Goal: Task Accomplishment & Management: Use online tool/utility

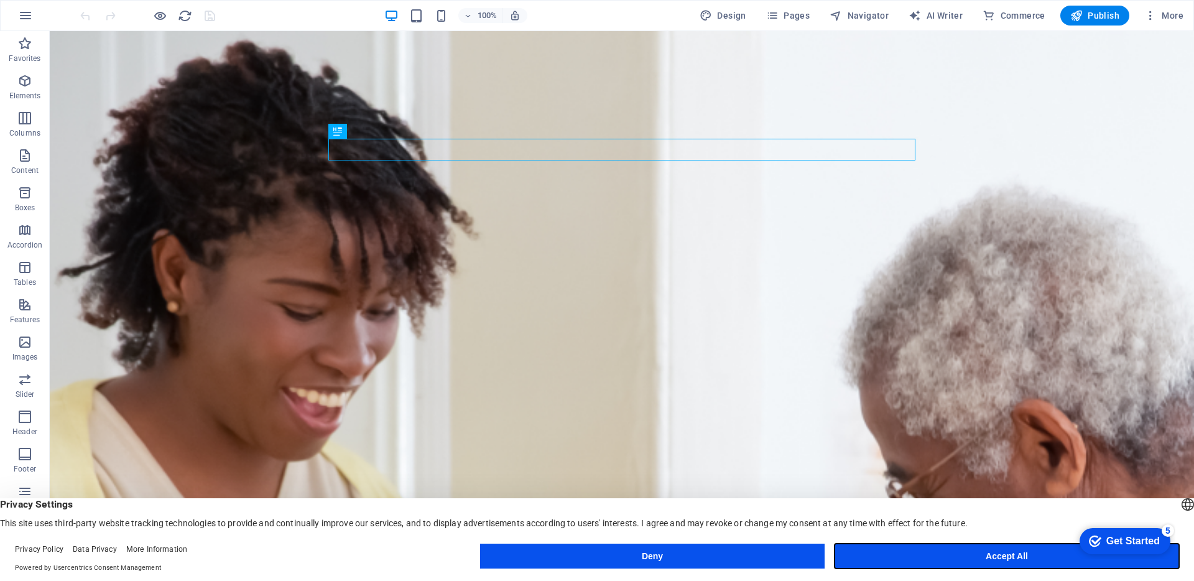
drag, startPoint x: 1004, startPoint y: 555, endPoint x: 954, endPoint y: 523, distance: 58.6
click at [1004, 555] on button "Accept All" at bounding box center [1006, 555] width 344 height 25
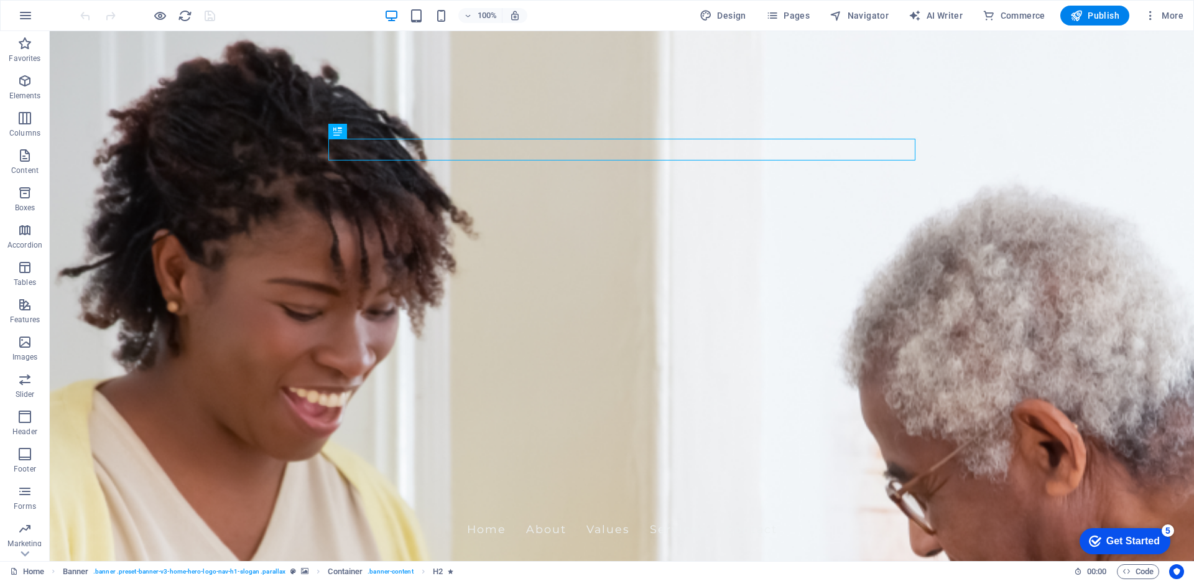
click at [1123, 540] on div "Get Started" at bounding box center [1132, 540] width 53 height 11
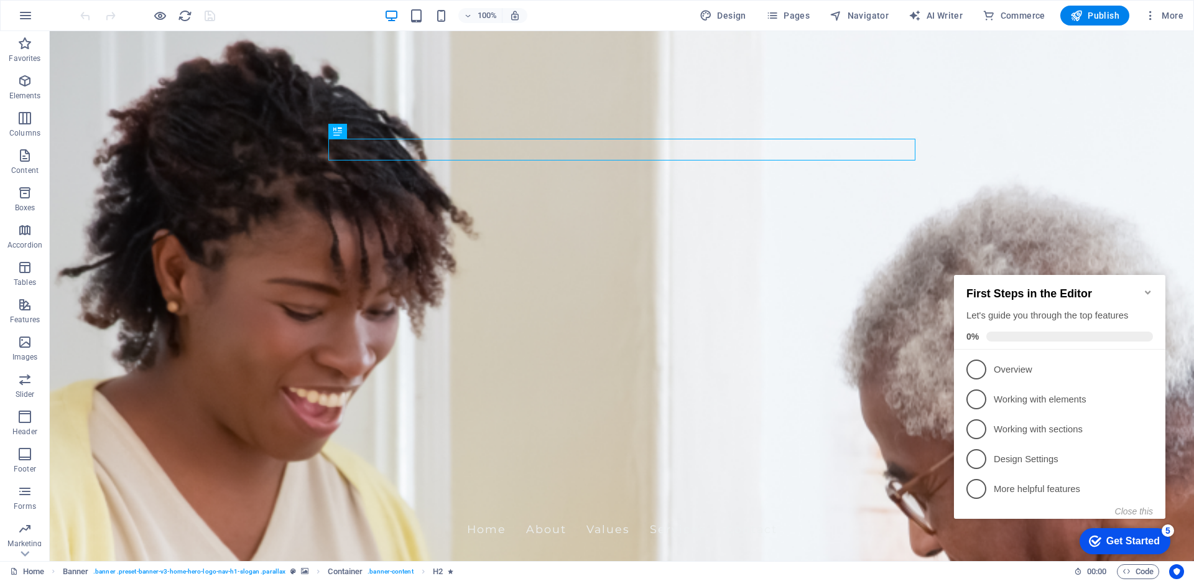
click at [1123, 540] on div "Get Started" at bounding box center [1132, 540] width 53 height 11
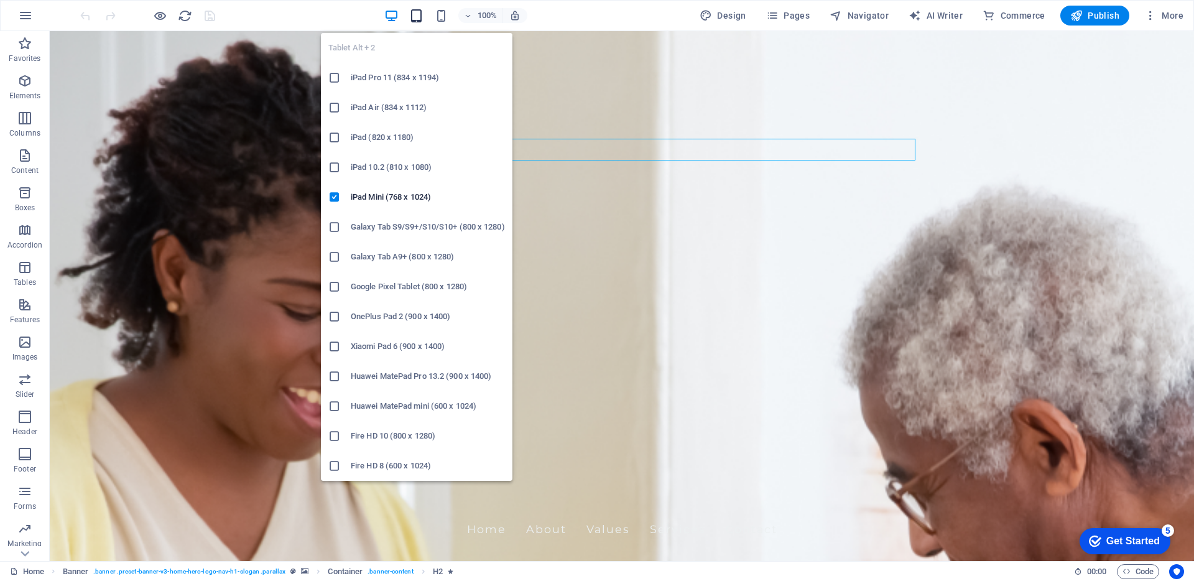
click at [423, 12] on icon "button" at bounding box center [416, 16] width 14 height 14
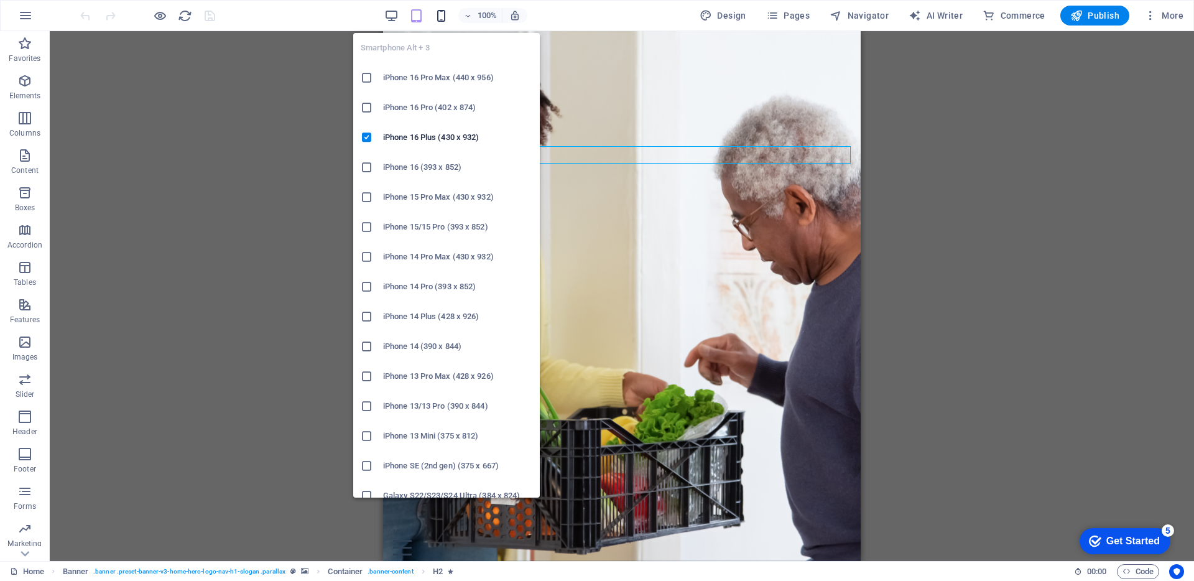
click at [448, 12] on icon "button" at bounding box center [441, 16] width 14 height 14
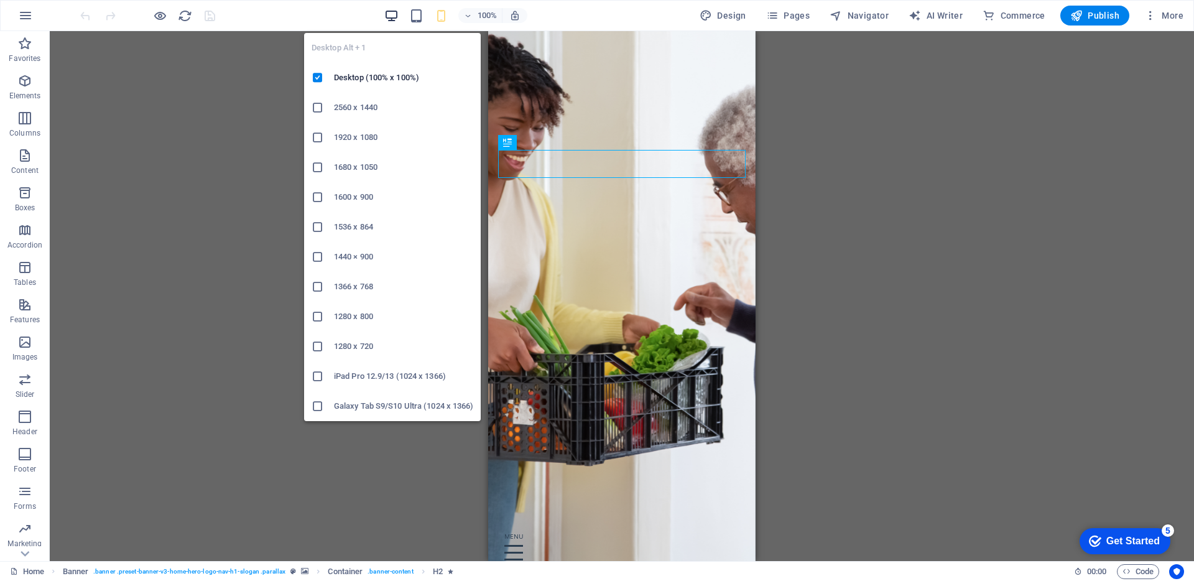
click at [398, 16] on icon "button" at bounding box center [391, 16] width 14 height 14
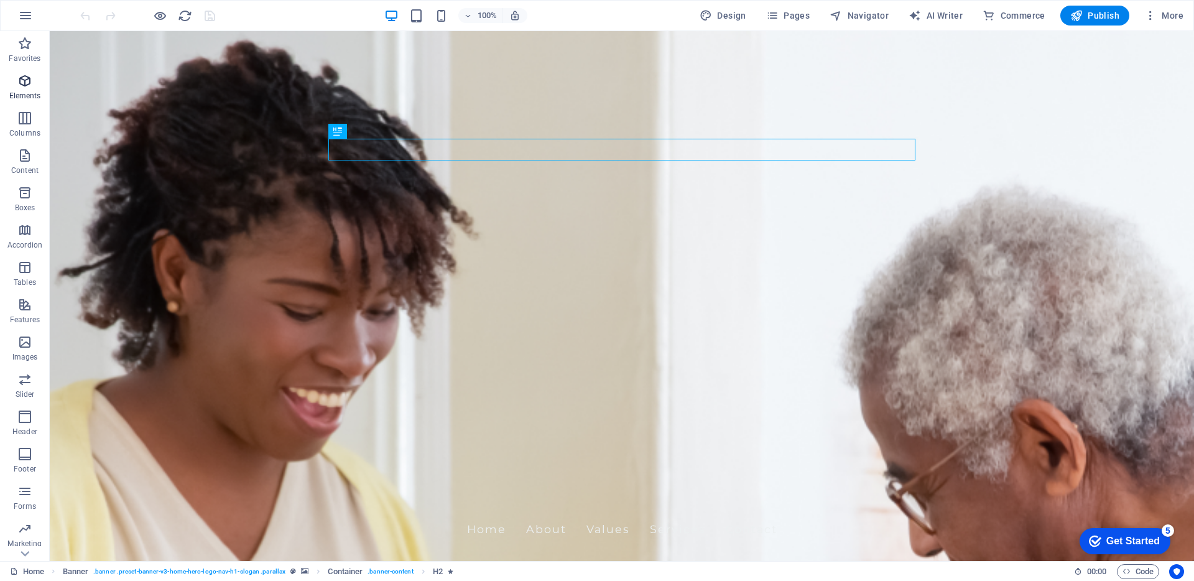
click at [19, 75] on icon "button" at bounding box center [24, 80] width 15 height 15
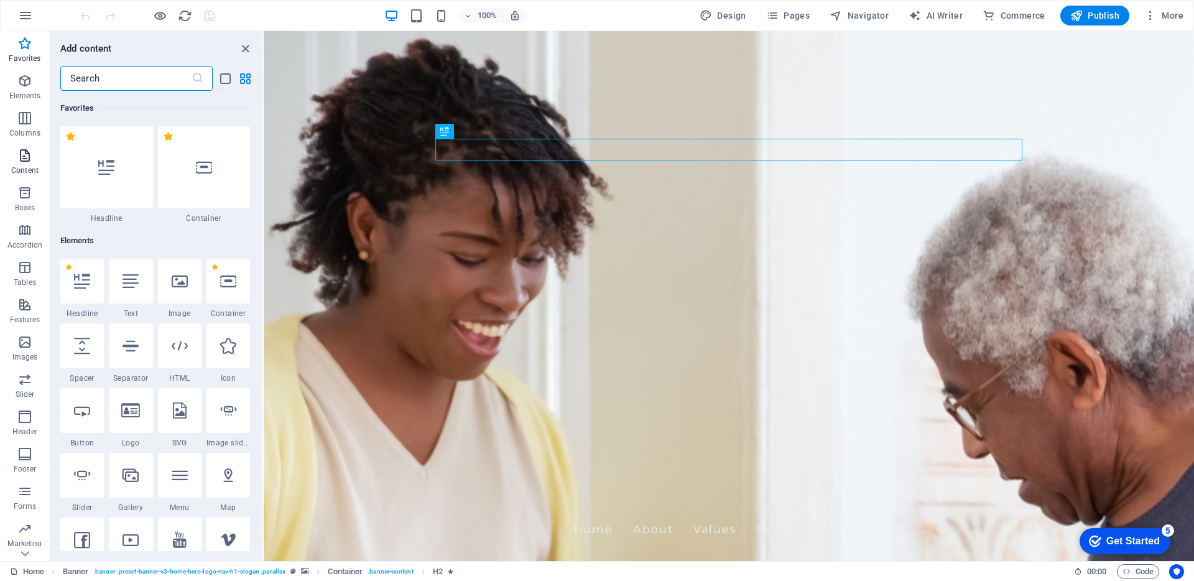
click at [20, 156] on icon "button" at bounding box center [24, 155] width 15 height 15
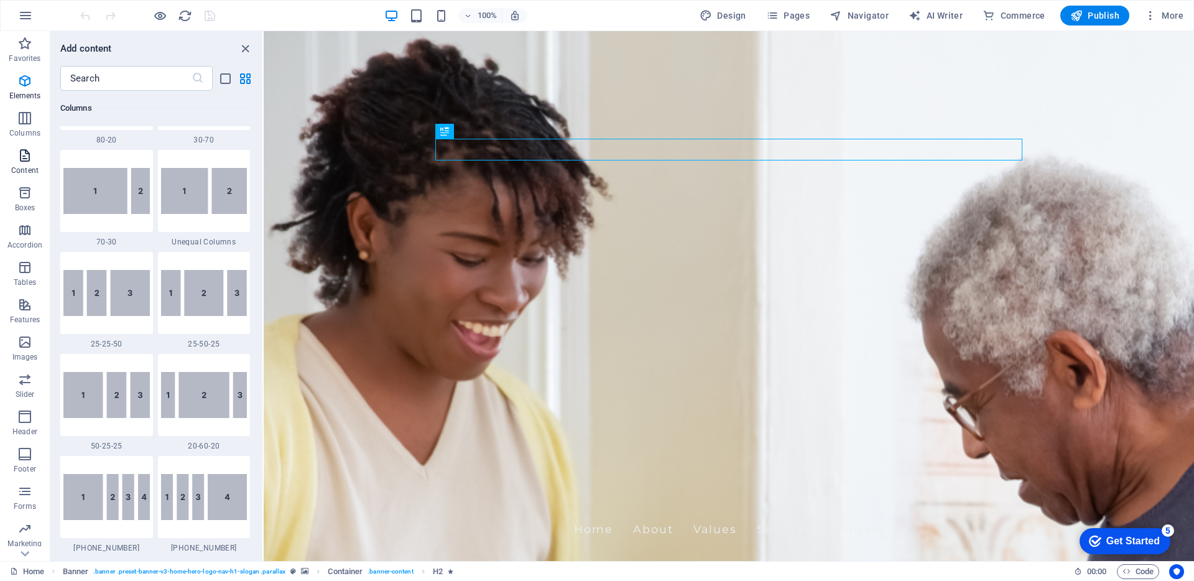
scroll to position [2175, 0]
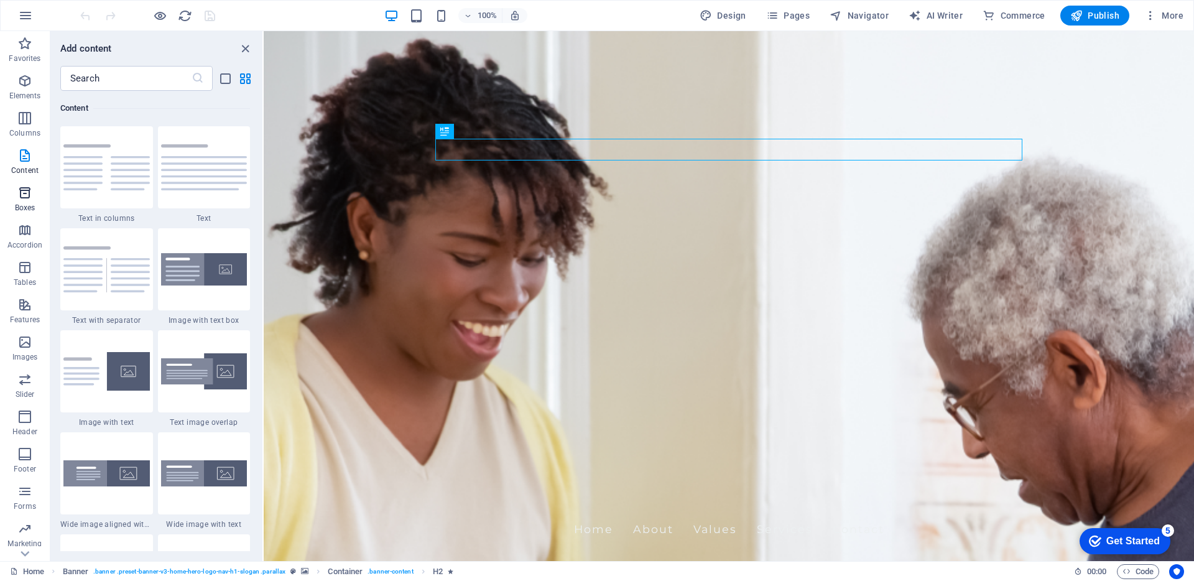
click at [25, 192] on icon "button" at bounding box center [24, 192] width 15 height 15
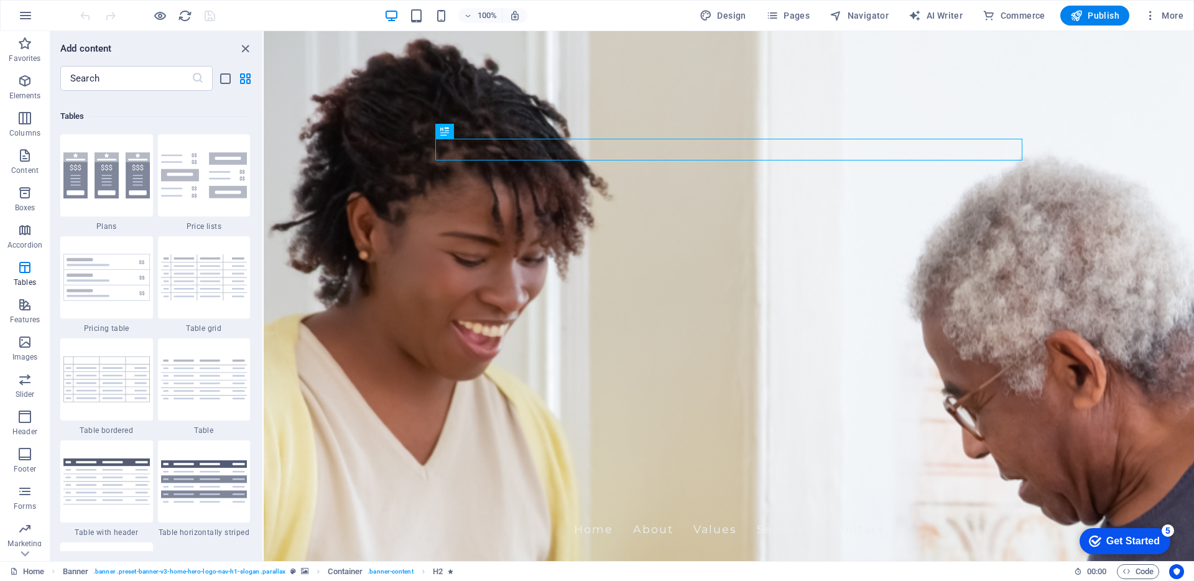
scroll to position [4306, 0]
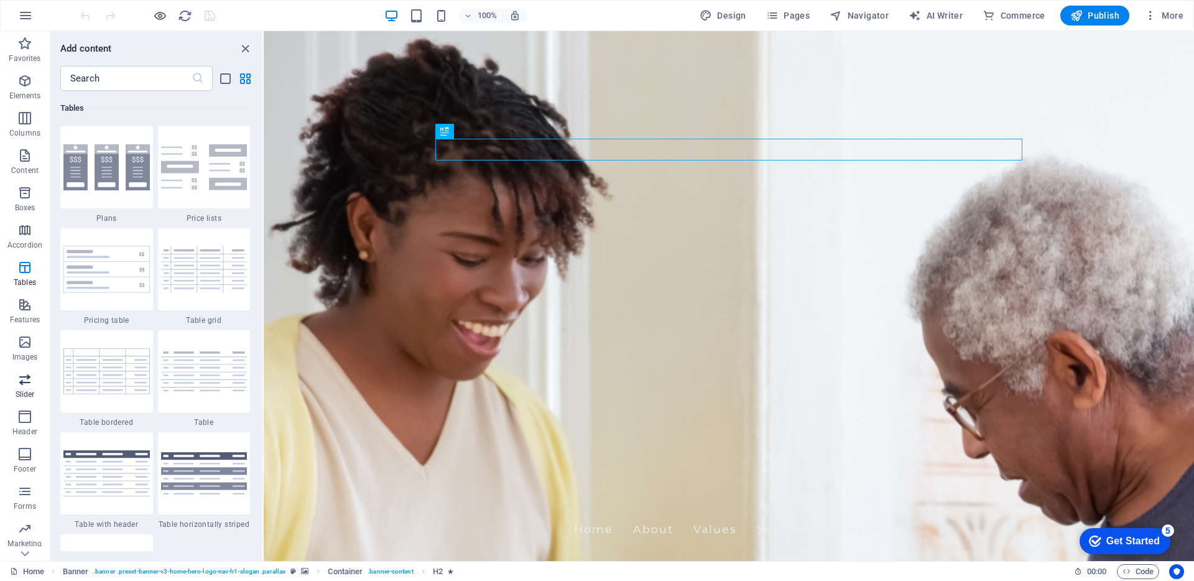
click at [30, 380] on icon "button" at bounding box center [24, 379] width 15 height 15
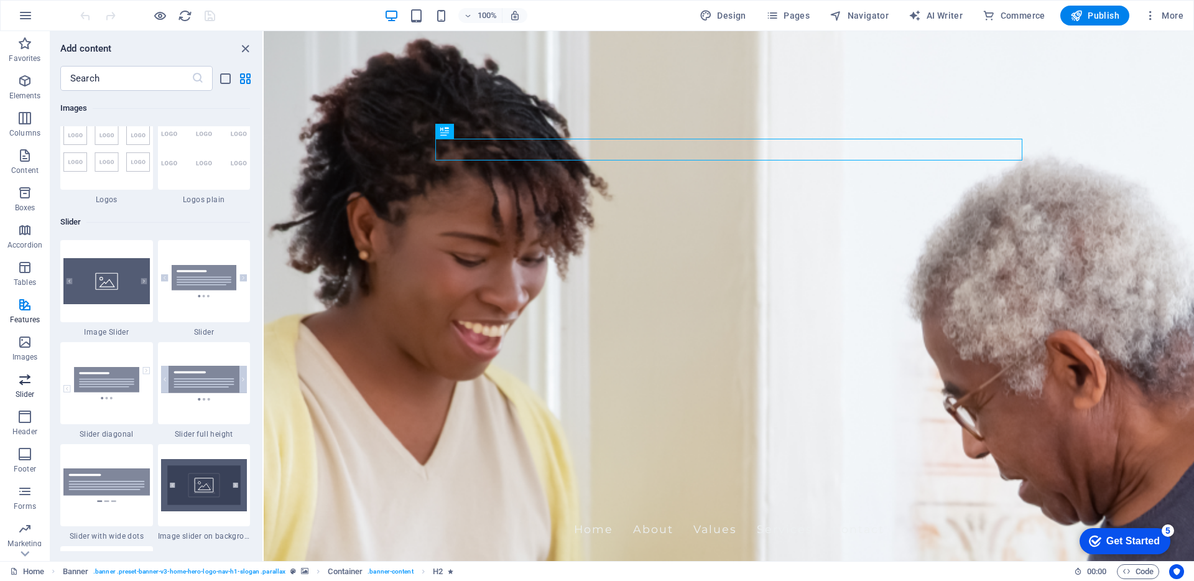
scroll to position [7048, 0]
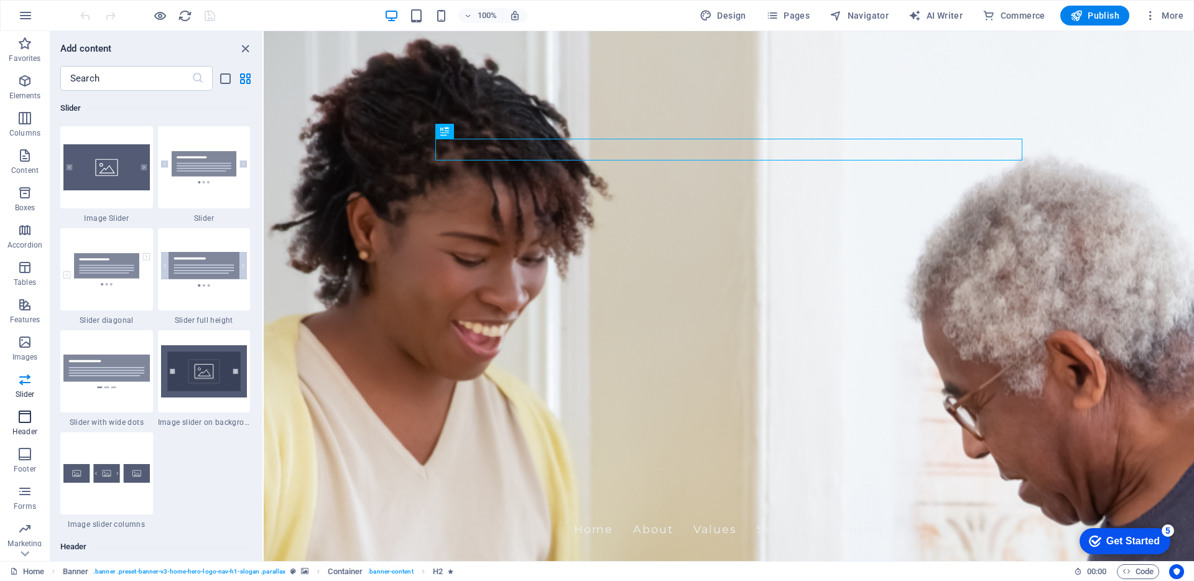
click at [22, 415] on icon "button" at bounding box center [24, 416] width 15 height 15
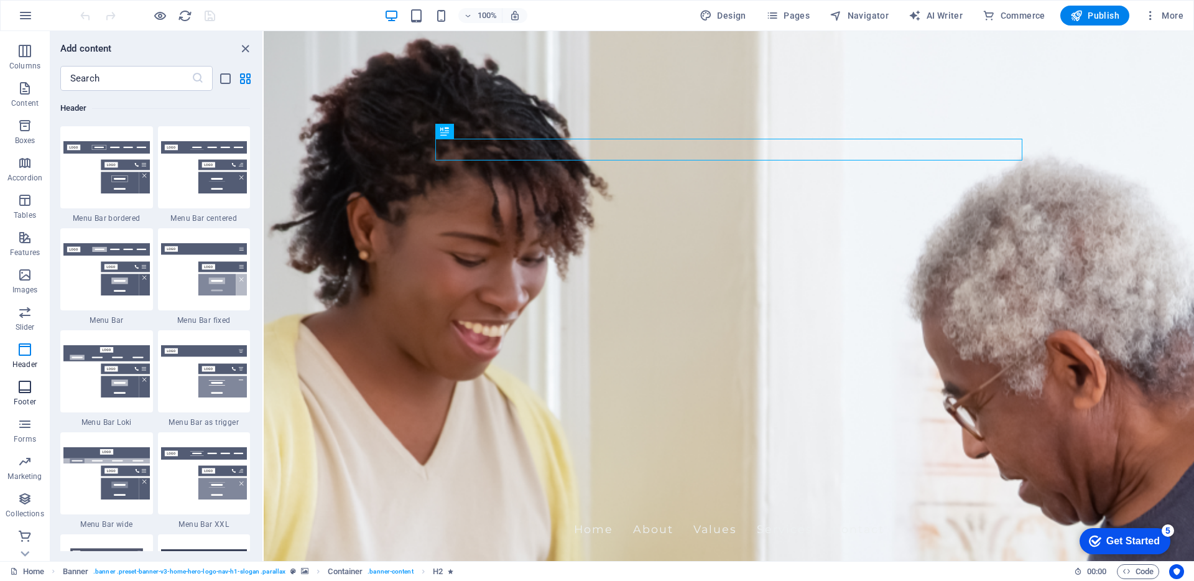
scroll to position [67, 0]
click at [25, 390] on icon "button" at bounding box center [24, 387] width 15 height 15
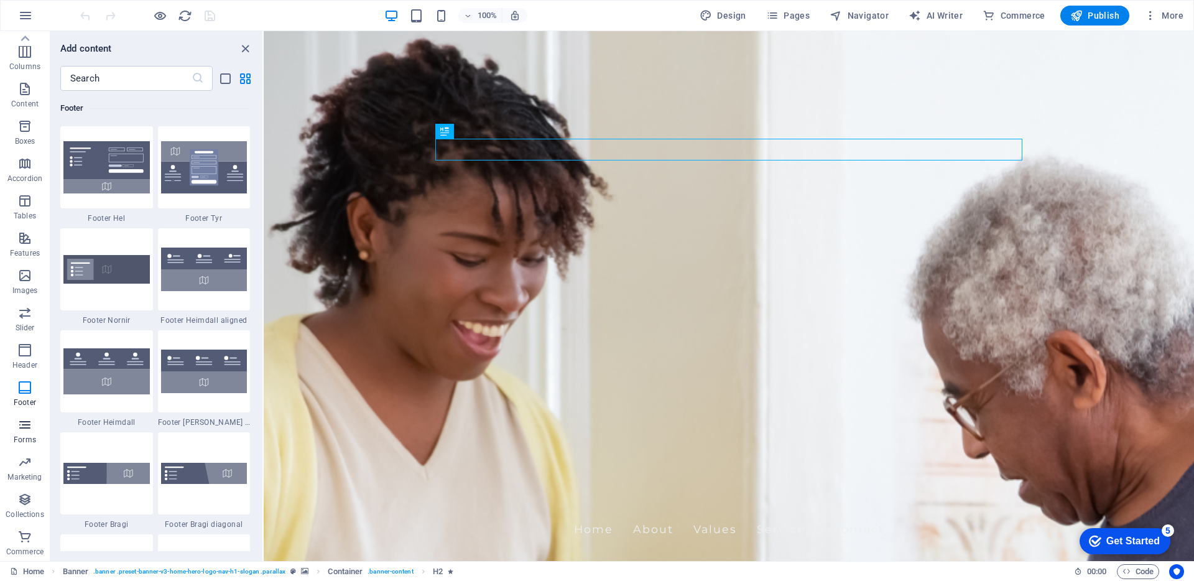
click at [26, 431] on icon "button" at bounding box center [24, 424] width 15 height 15
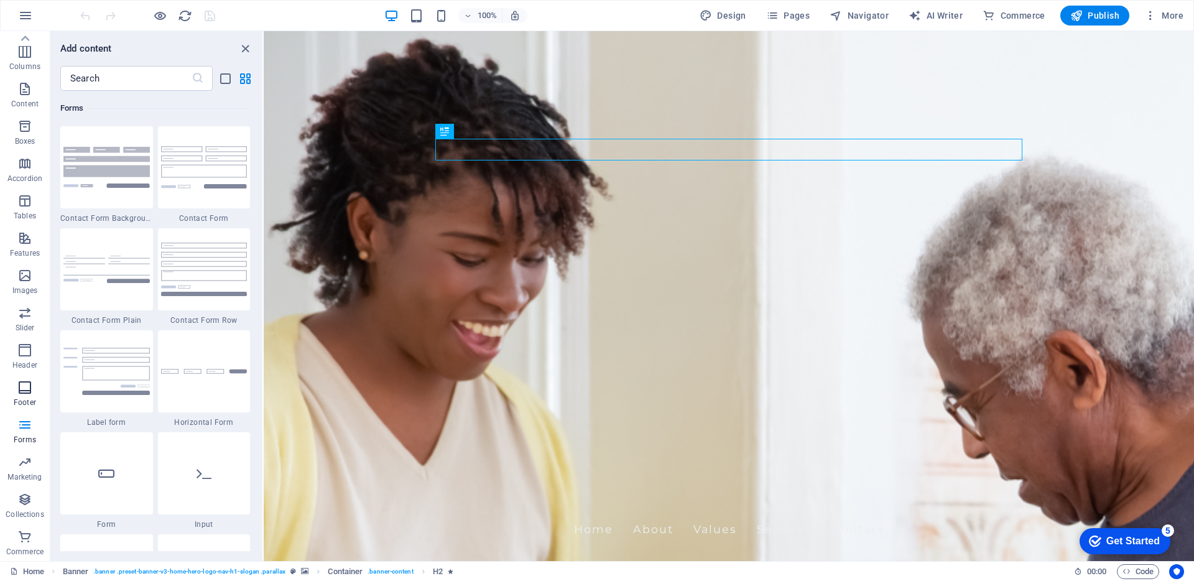
scroll to position [67, 0]
click at [29, 471] on p "Marketing" at bounding box center [24, 476] width 34 height 10
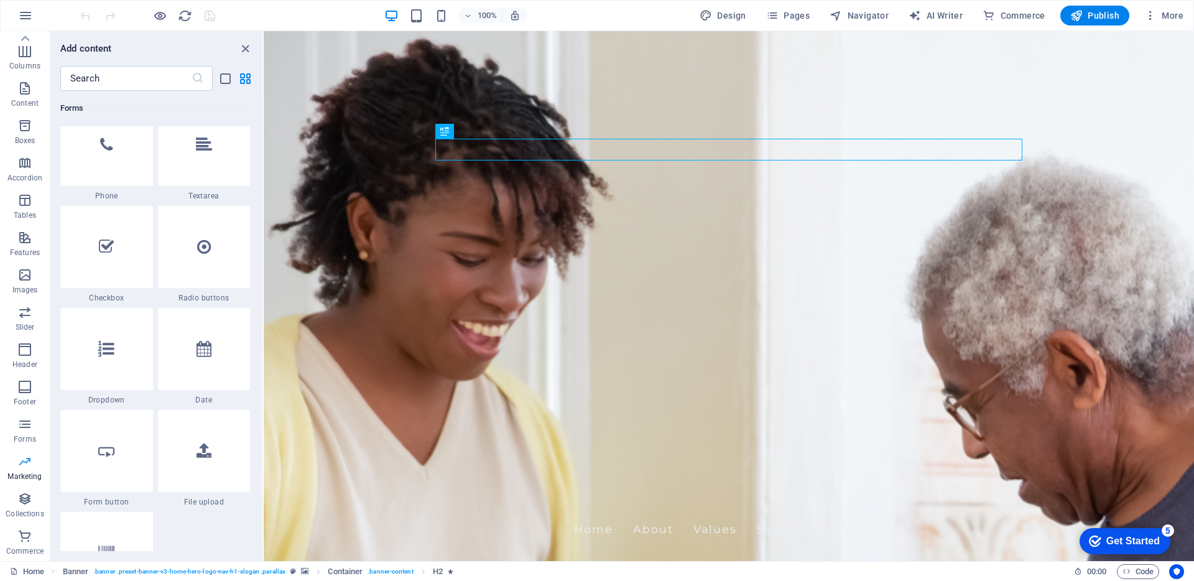
scroll to position [10126, 0]
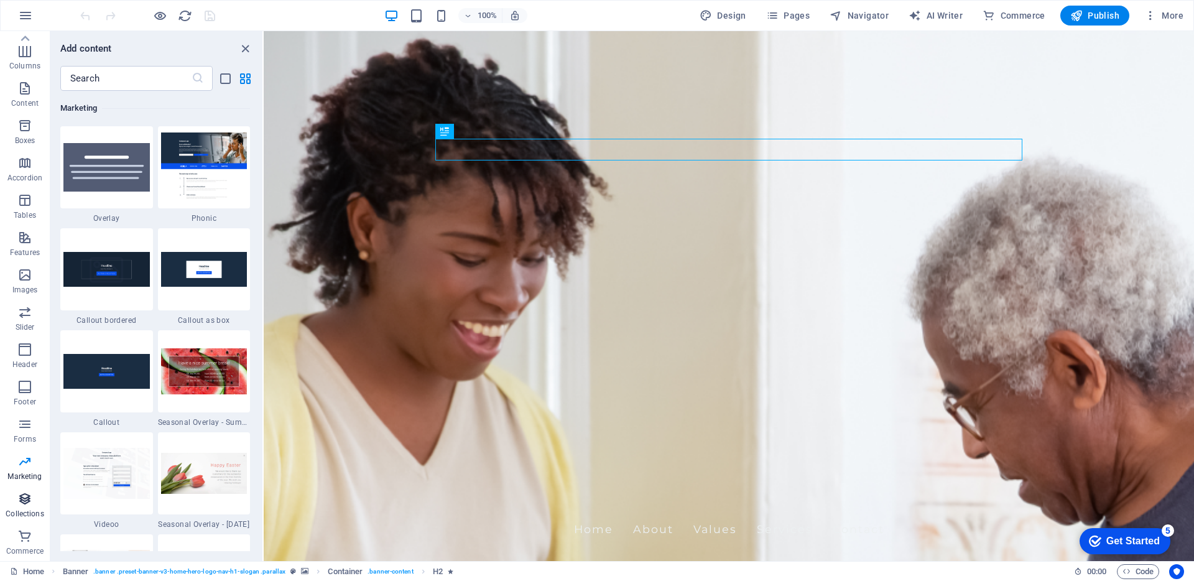
click at [24, 500] on icon "button" at bounding box center [24, 498] width 15 height 15
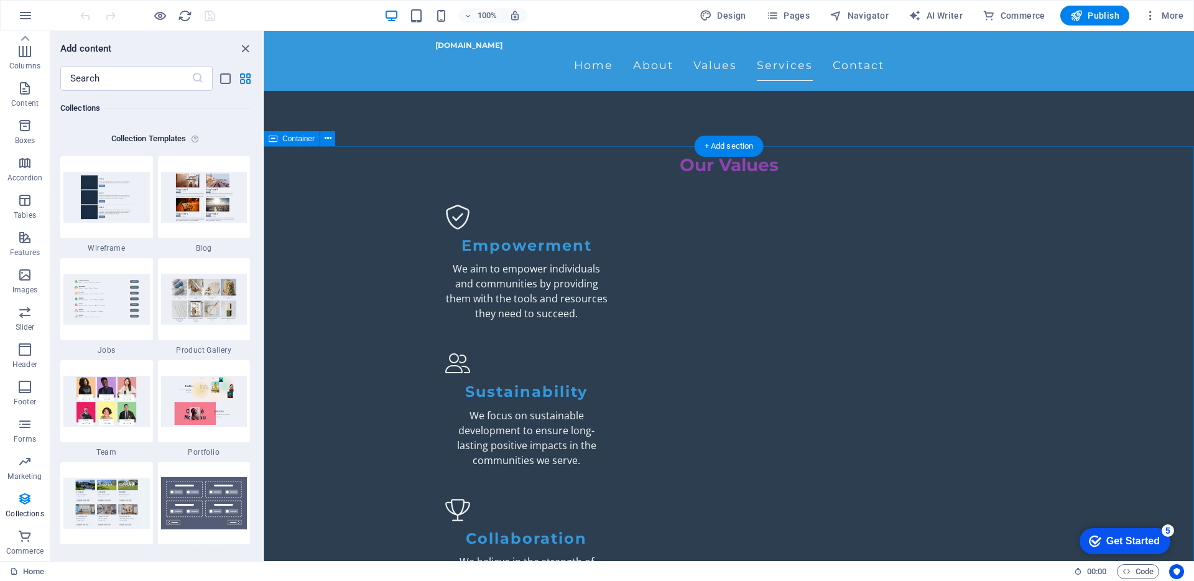
scroll to position [1203, 0]
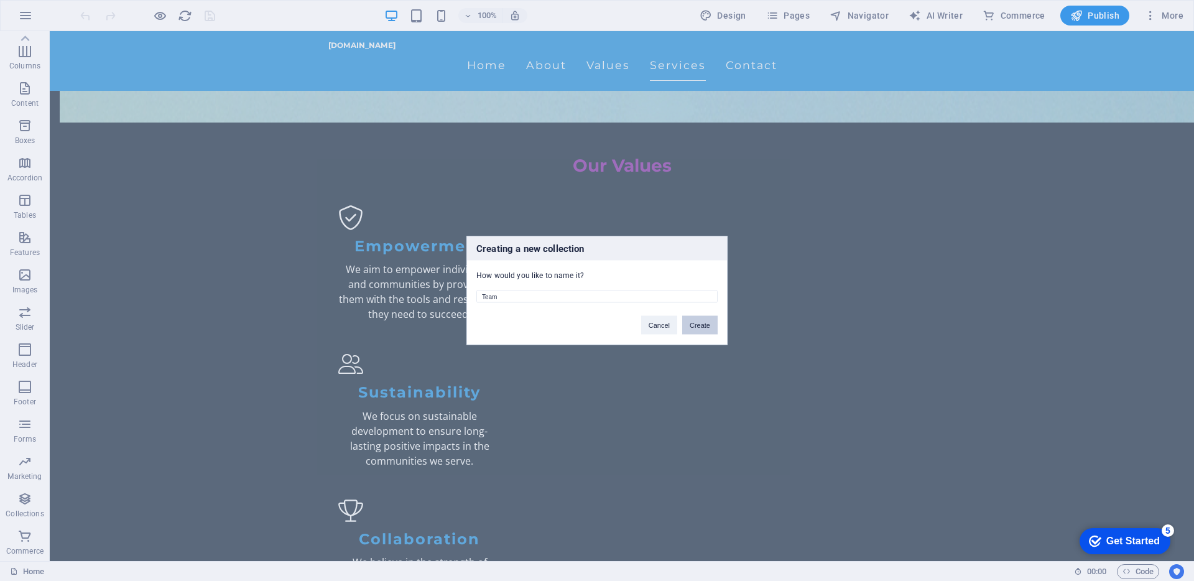
click at [698, 325] on button "Create" at bounding box center [699, 325] width 35 height 19
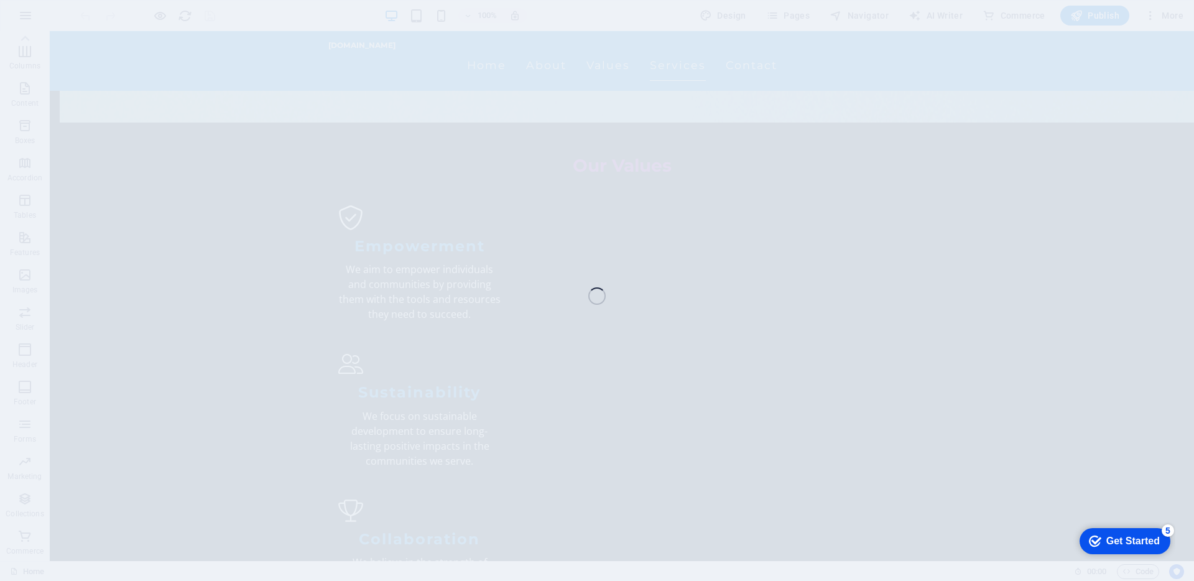
scroll to position [1218, 0]
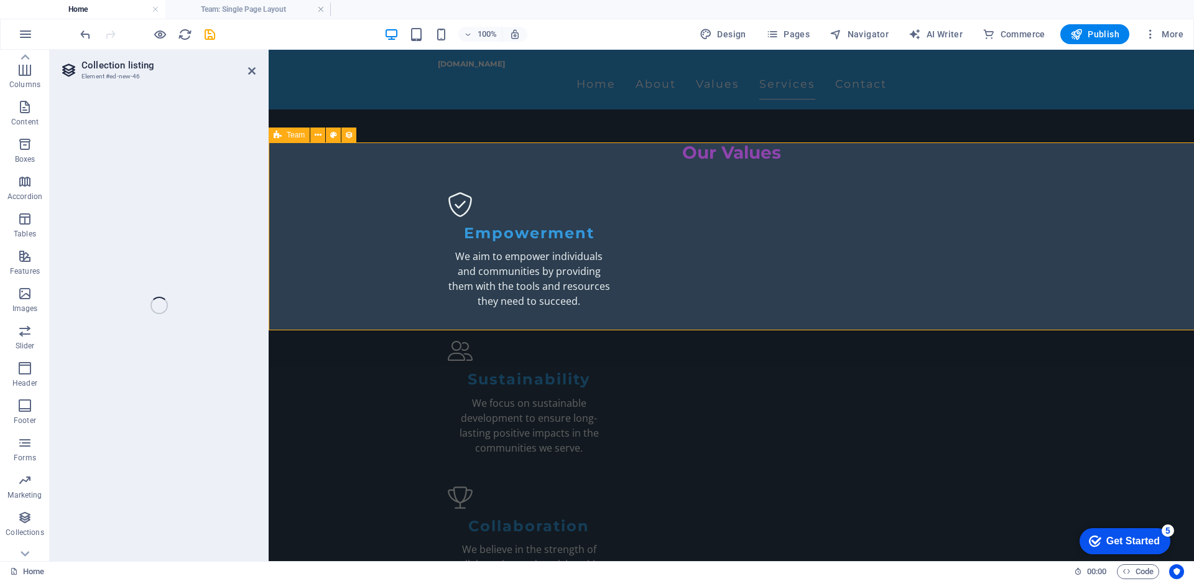
select select "68b5e56fb4621bca790cb5b2"
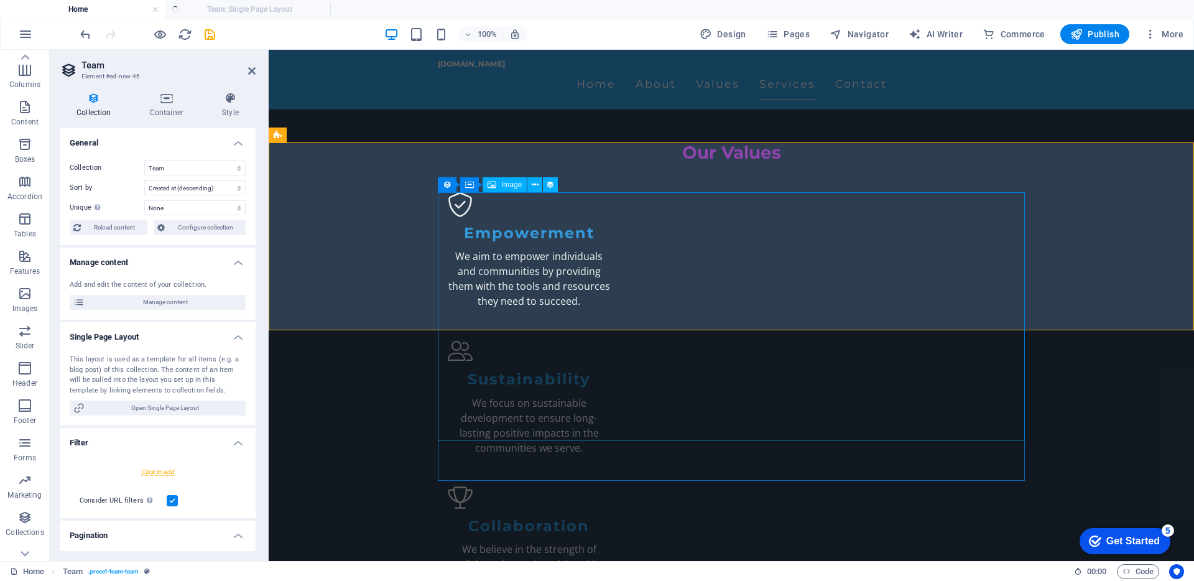
select select "createdAt_DESC"
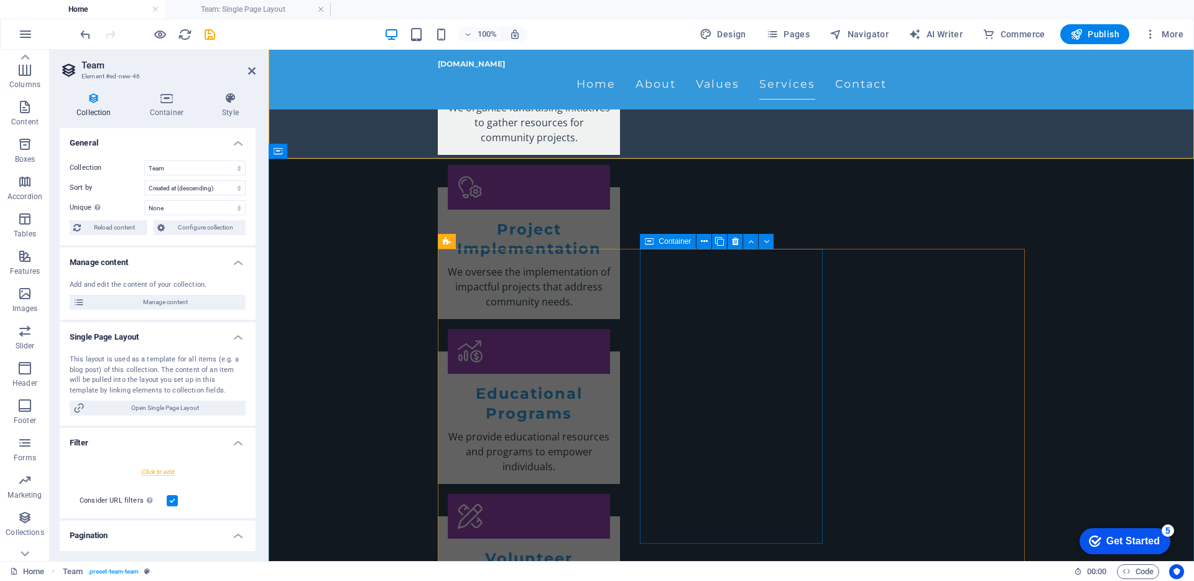
scroll to position [1961, 0]
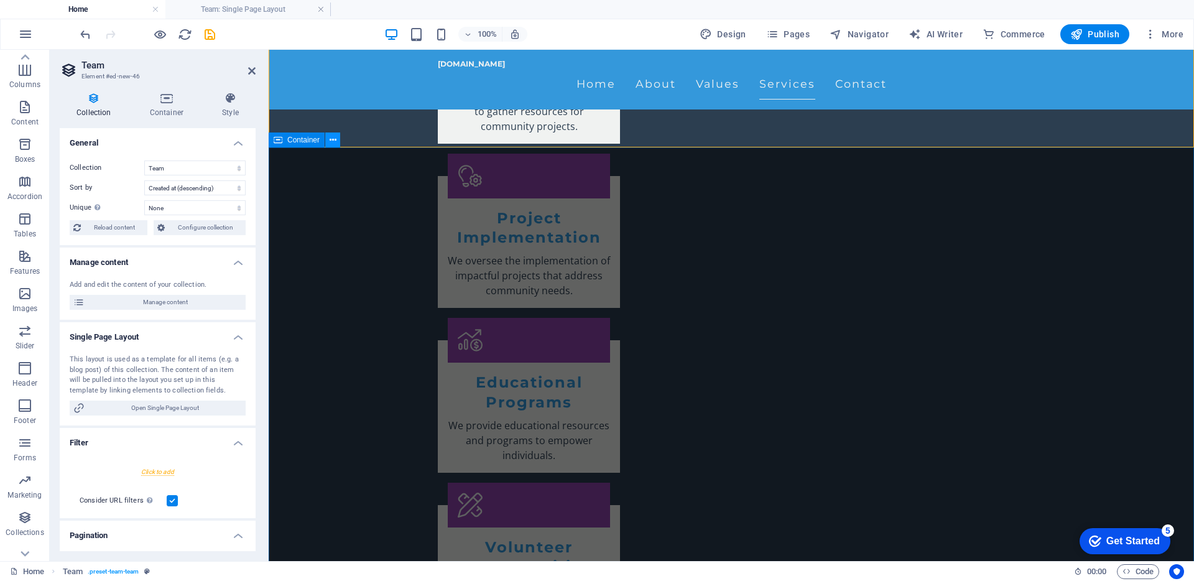
click at [331, 141] on icon at bounding box center [332, 140] width 7 height 13
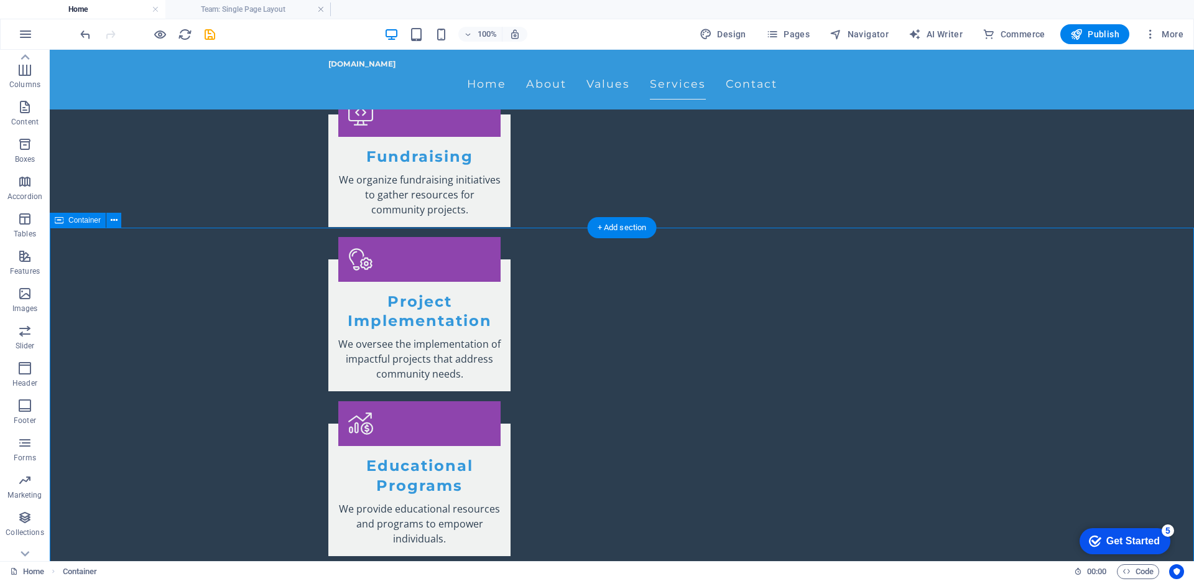
scroll to position [1877, 0]
click at [118, 225] on button at bounding box center [113, 223] width 15 height 15
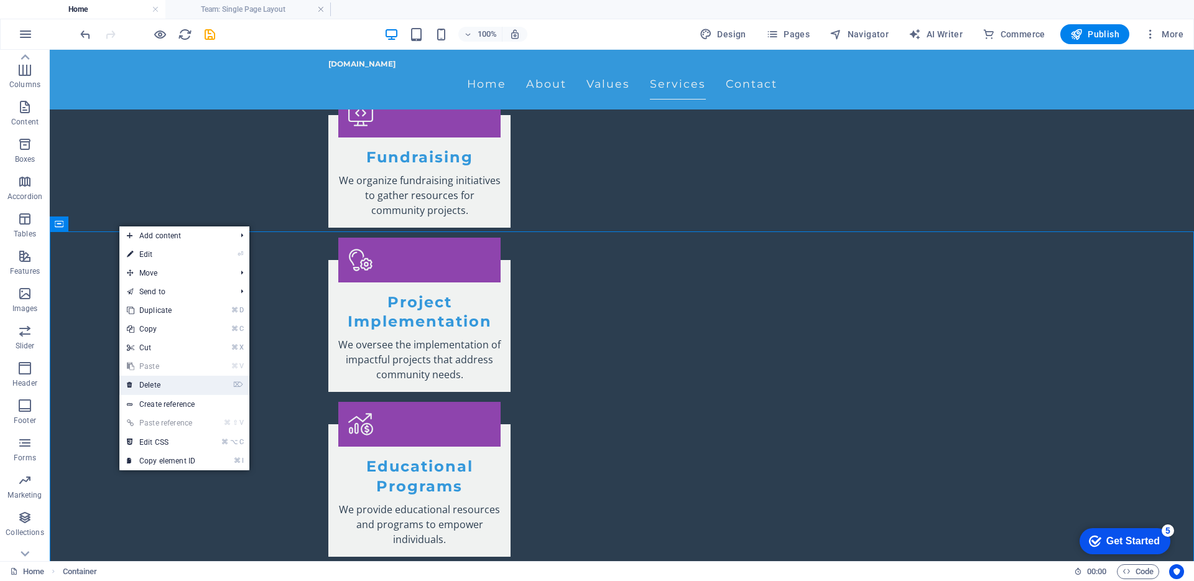
click at [153, 384] on link "⌦ Delete" at bounding box center [160, 384] width 83 height 19
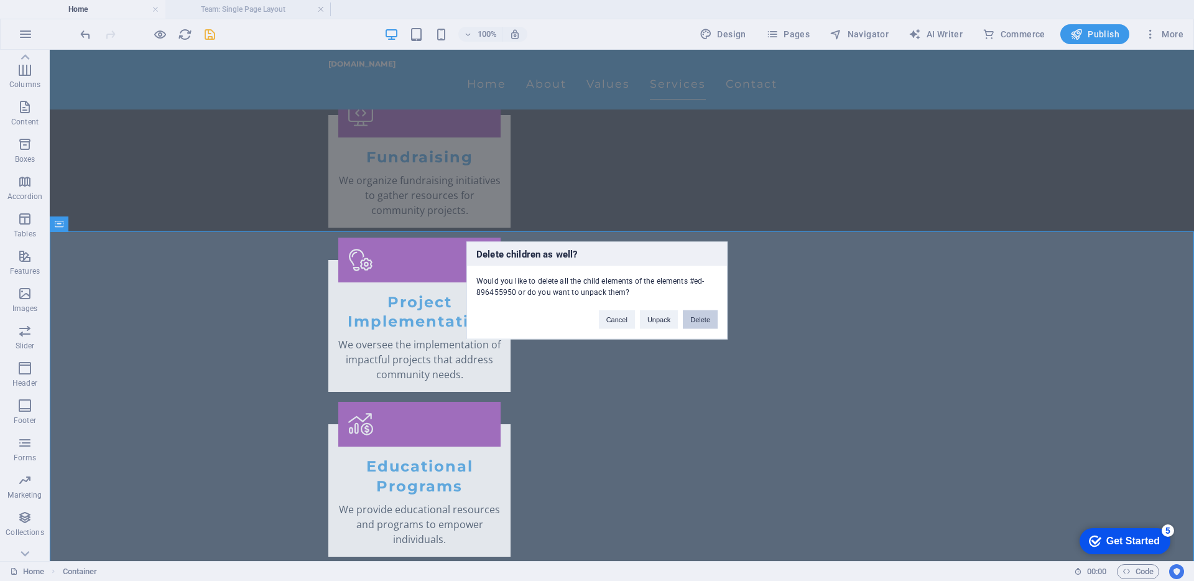
click at [697, 318] on button "Delete" at bounding box center [700, 319] width 35 height 19
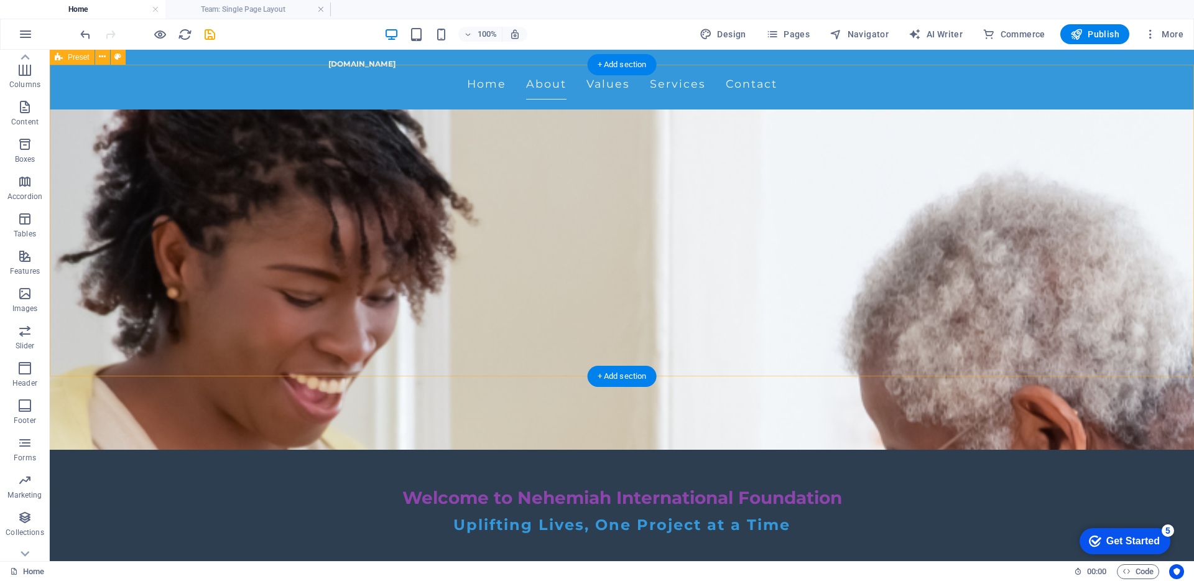
scroll to position [0, 0]
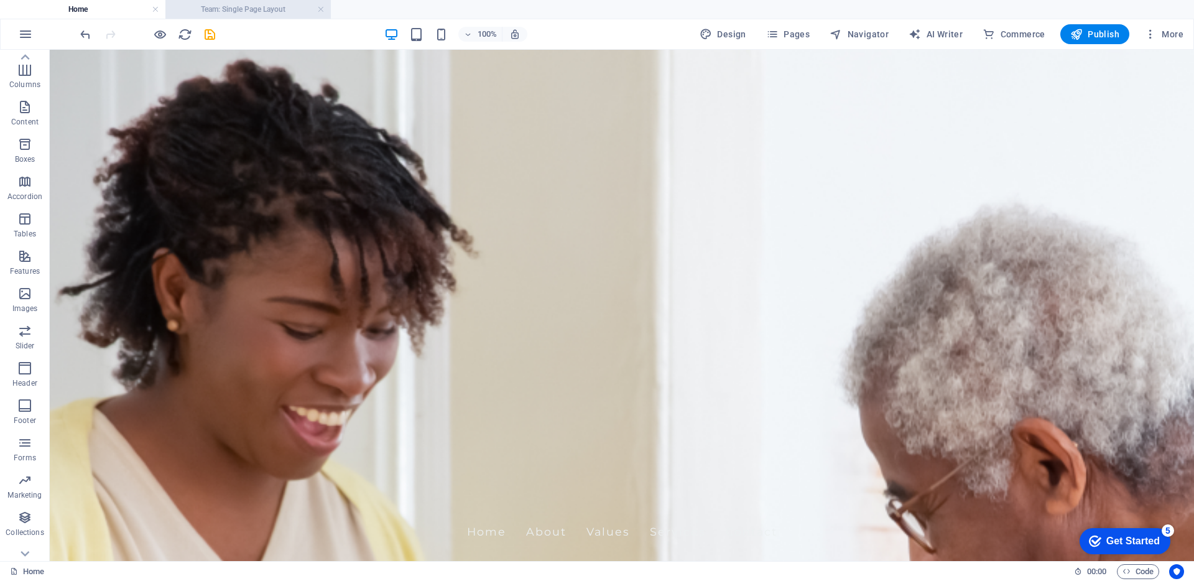
click at [256, 8] on h4 "Team: Single Page Layout" at bounding box center [247, 9] width 165 height 14
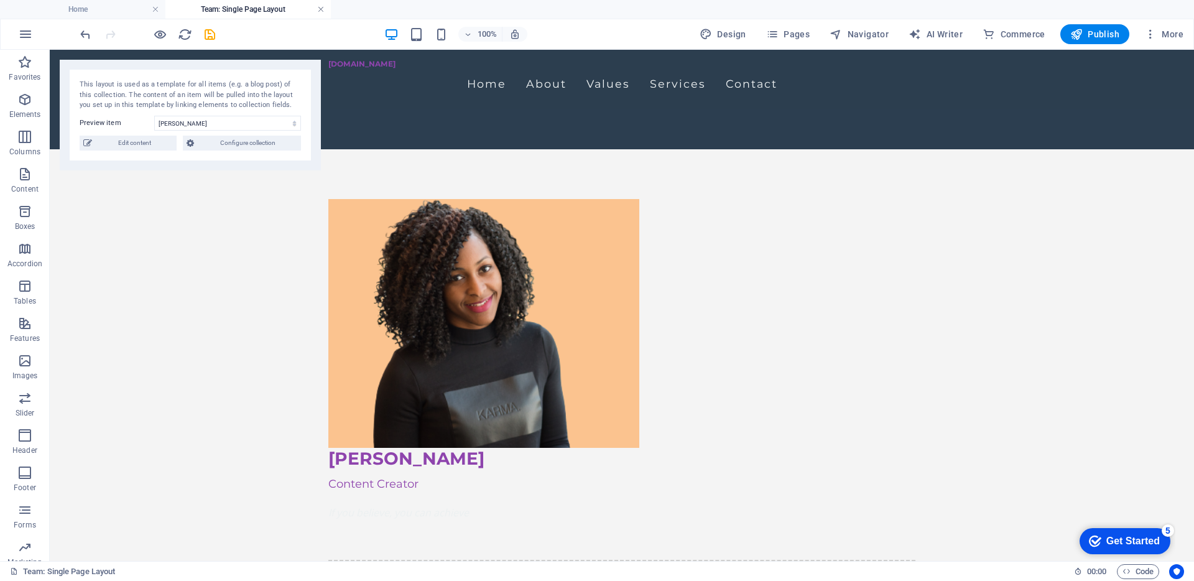
click at [320, 9] on link at bounding box center [320, 10] width 7 height 12
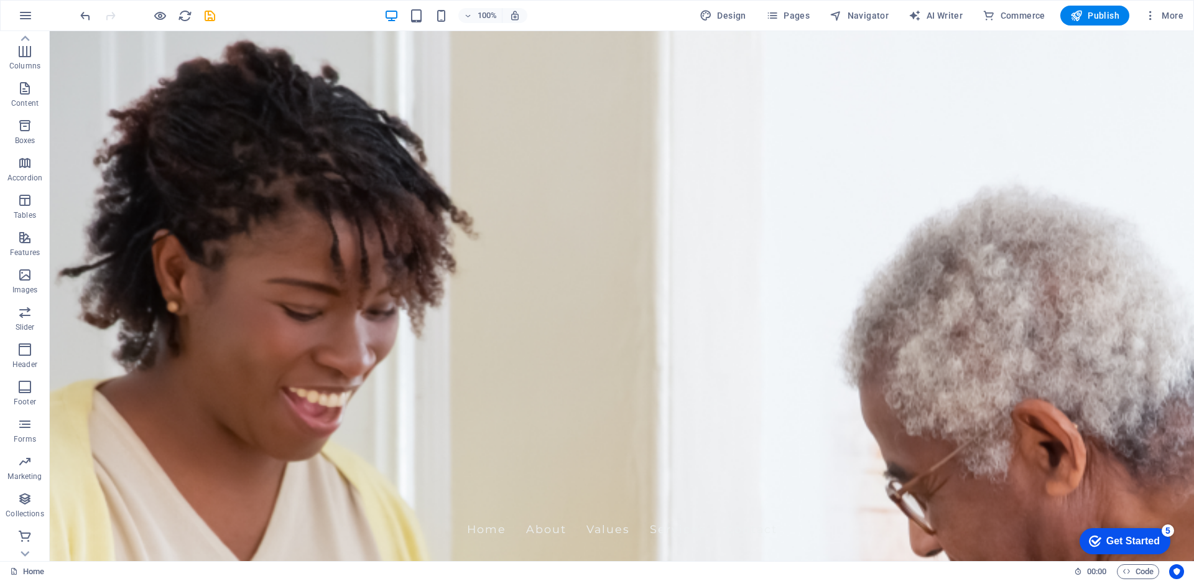
click at [29, 21] on icon "button" at bounding box center [24, 13] width 15 height 15
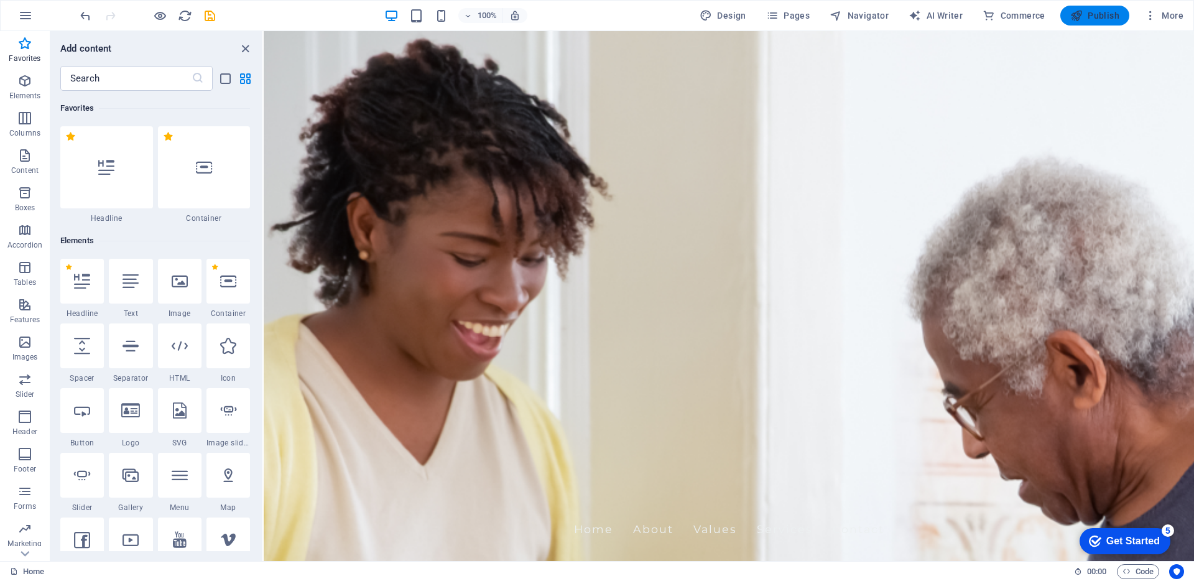
click at [1084, 15] on span "Publish" at bounding box center [1094, 15] width 49 height 12
